Goal: Navigation & Orientation: Find specific page/section

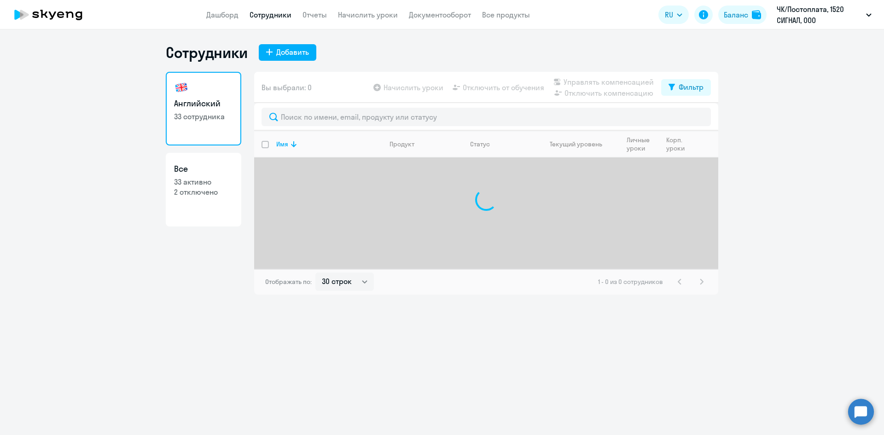
select select "30"
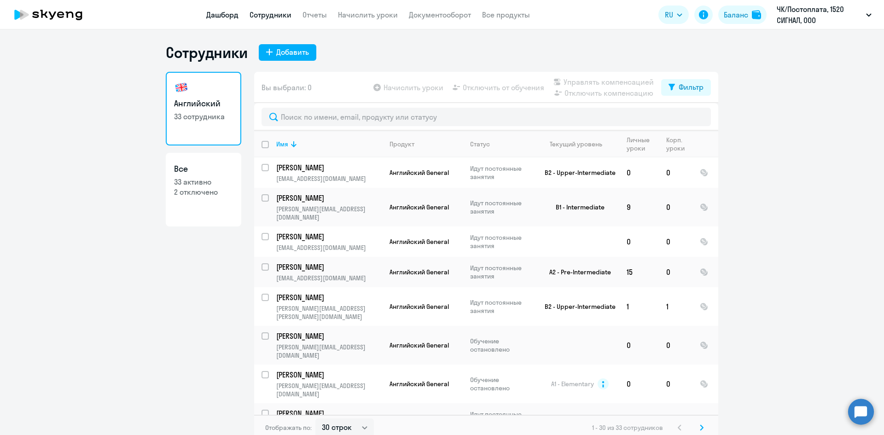
click at [221, 13] on link "Дашборд" at bounding box center [222, 14] width 32 height 9
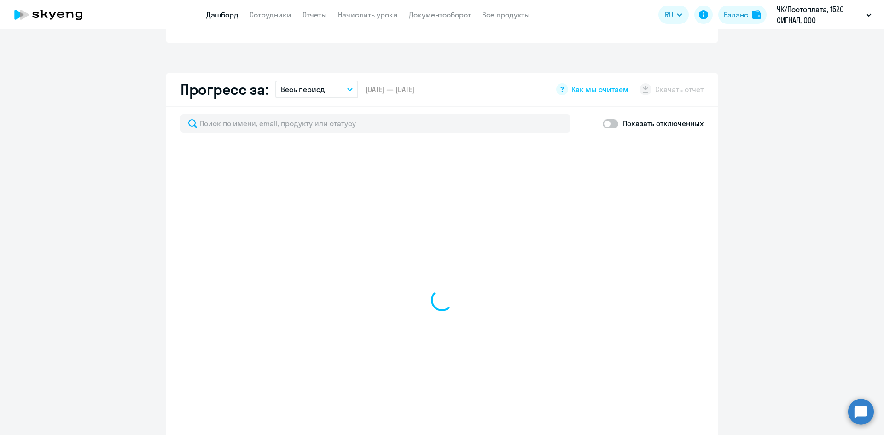
scroll to position [507, 0]
select select "30"
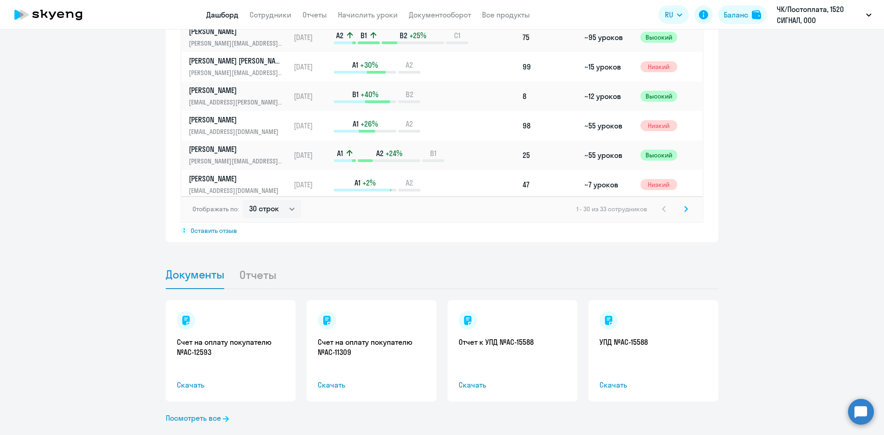
scroll to position [746, 0]
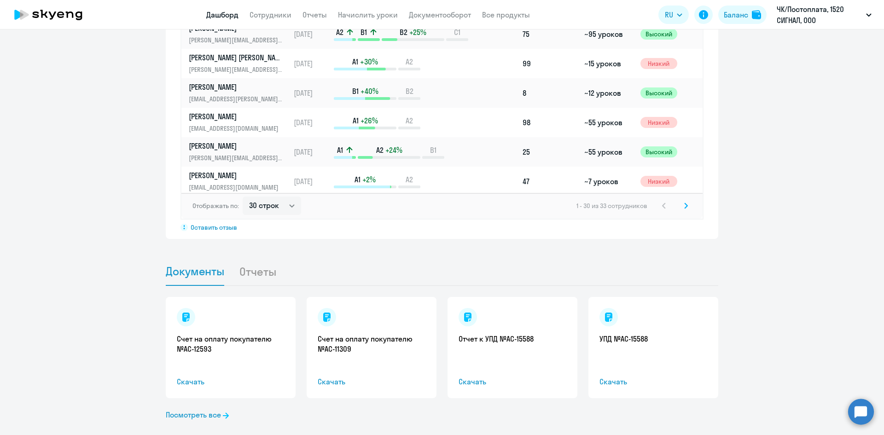
click at [263, 257] on li "Отчеты" at bounding box center [265, 271] width 52 height 28
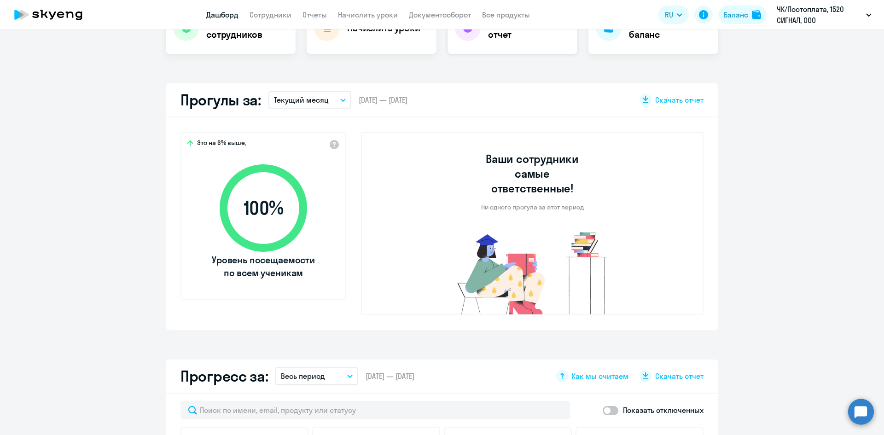
scroll to position [147, 0]
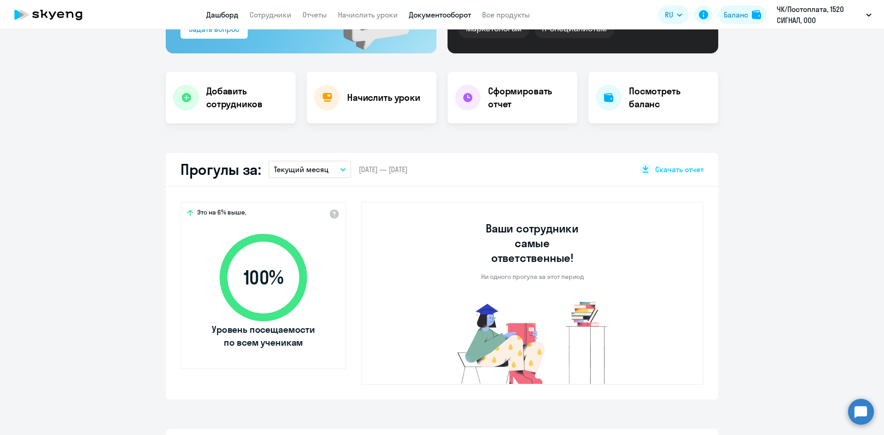
click at [447, 15] on link "Документооборот" at bounding box center [440, 14] width 62 height 9
